Goal: Task Accomplishment & Management: Manage account settings

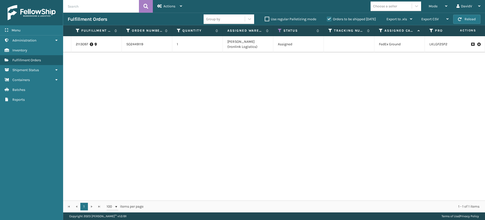
click at [327, 17] on label "Orders to be shipped [DATE]" at bounding box center [351, 19] width 49 height 4
click at [327, 16] on input "Orders to be shipped [DATE]" at bounding box center [327, 17] width 0 height 3
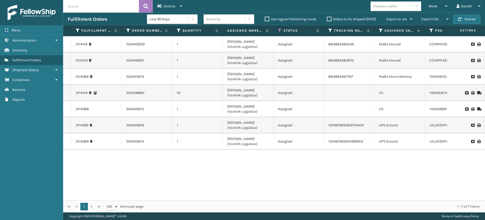
click at [330, 19] on label "Orders to be shipped [DATE]" at bounding box center [351, 19] width 49 height 4
click at [327, 19] on input "Orders to be shipped [DATE]" at bounding box center [327, 17] width 0 height 3
click at [331, 18] on label "Orders to be shipped [DATE]" at bounding box center [351, 19] width 49 height 4
click at [327, 18] on input "Orders to be shipped [DATE]" at bounding box center [327, 17] width 0 height 3
click at [331, 18] on label "Orders to be shipped [DATE]" at bounding box center [351, 19] width 49 height 4
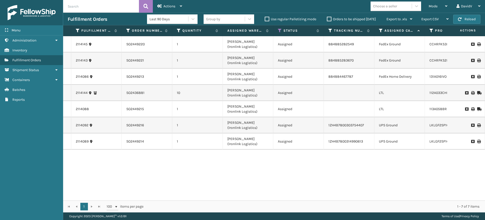
click at [327, 18] on input "Orders to be shipped [DATE]" at bounding box center [327, 17] width 0 height 3
click at [329, 19] on label "Orders to be shipped [DATE]" at bounding box center [351, 19] width 49 height 4
click at [327, 19] on input "Orders to be shipped [DATE]" at bounding box center [327, 17] width 0 height 3
click at [329, 19] on label "Orders to be shipped [DATE]" at bounding box center [351, 19] width 49 height 4
click at [327, 19] on input "Orders to be shipped [DATE]" at bounding box center [327, 17] width 0 height 3
